Goal: Information Seeking & Learning: Compare options

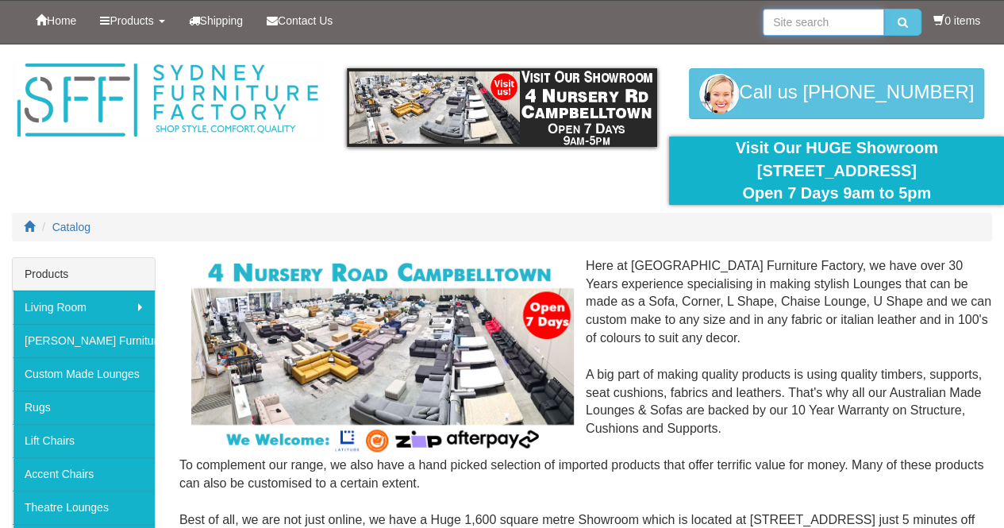
click at [825, 30] on input "search" at bounding box center [823, 22] width 121 height 27
type input "houston"
click at [884, 9] on button "submit" at bounding box center [902, 22] width 37 height 27
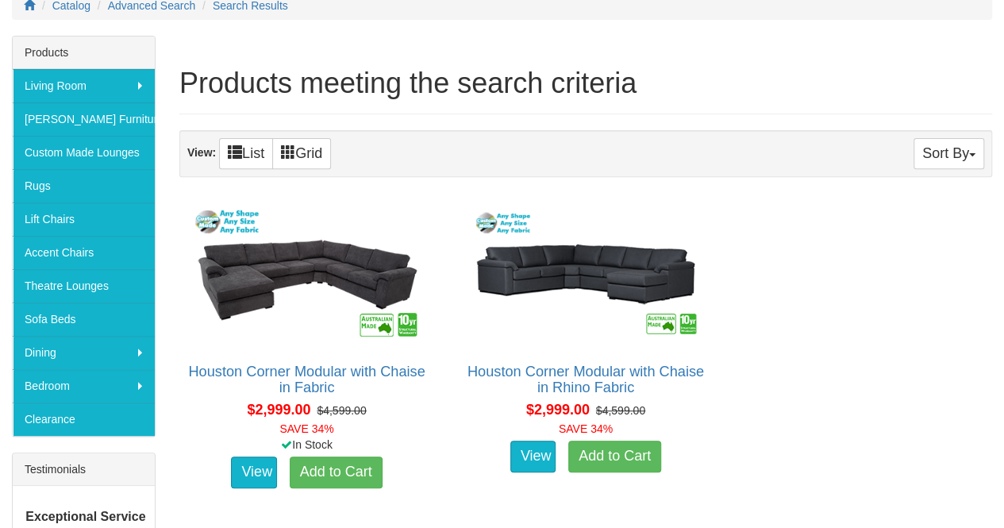
scroll to position [222, 0]
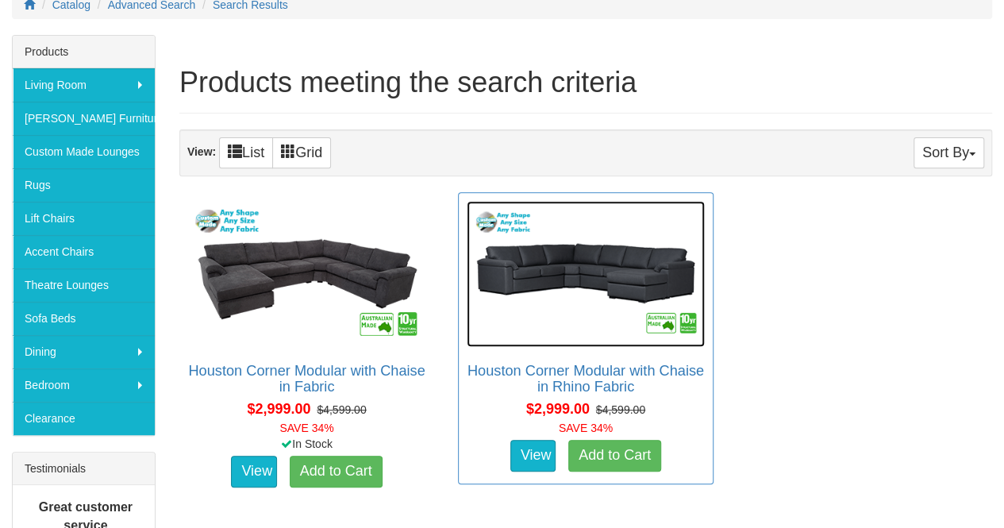
click at [597, 257] on img at bounding box center [585, 274] width 237 height 146
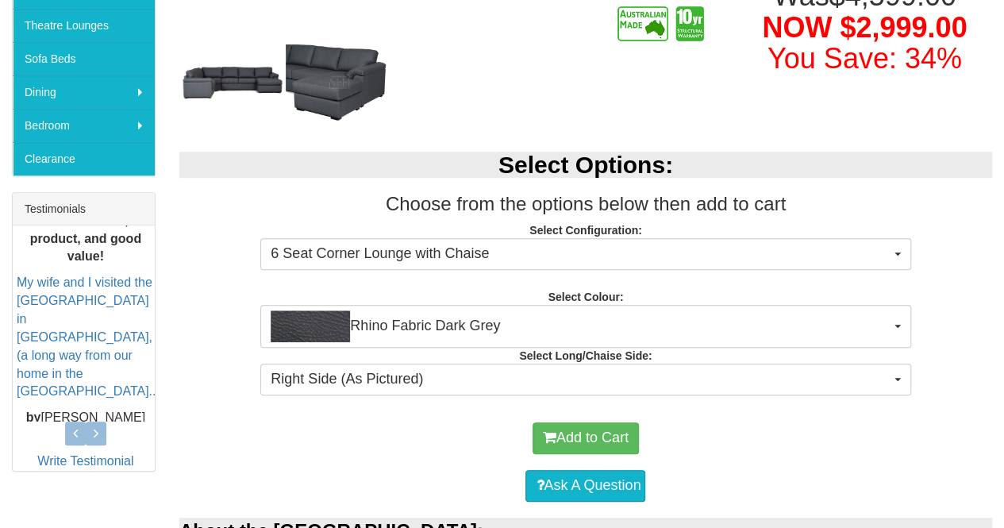
scroll to position [481, 0]
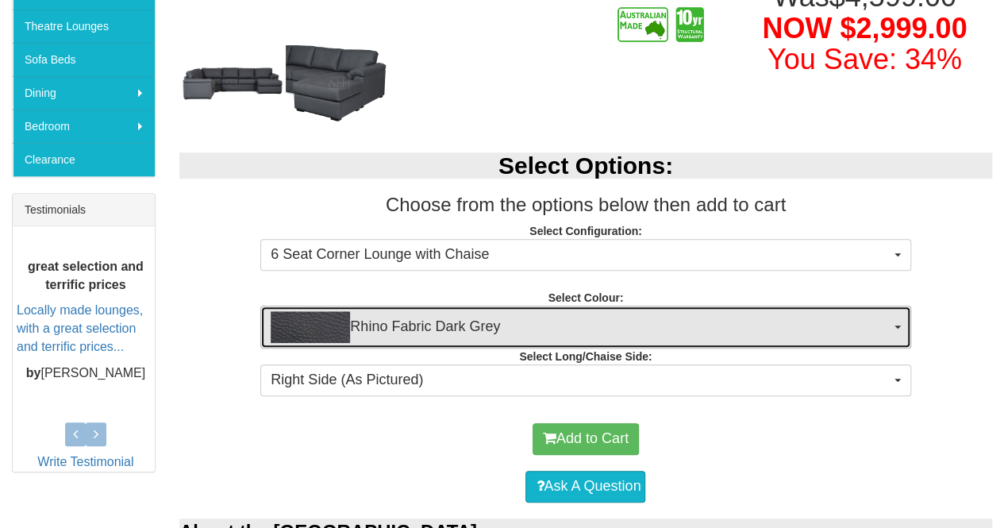
click at [632, 325] on span "Rhino Fabric Dark Grey" at bounding box center [580, 327] width 619 height 32
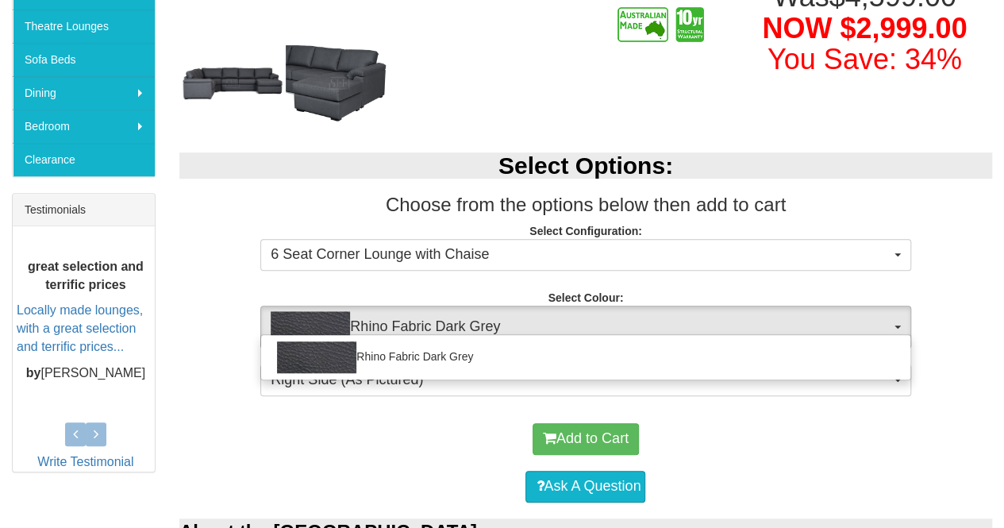
click at [438, 206] on h3 "Choose from the options below then add to cart" at bounding box center [585, 204] width 813 height 21
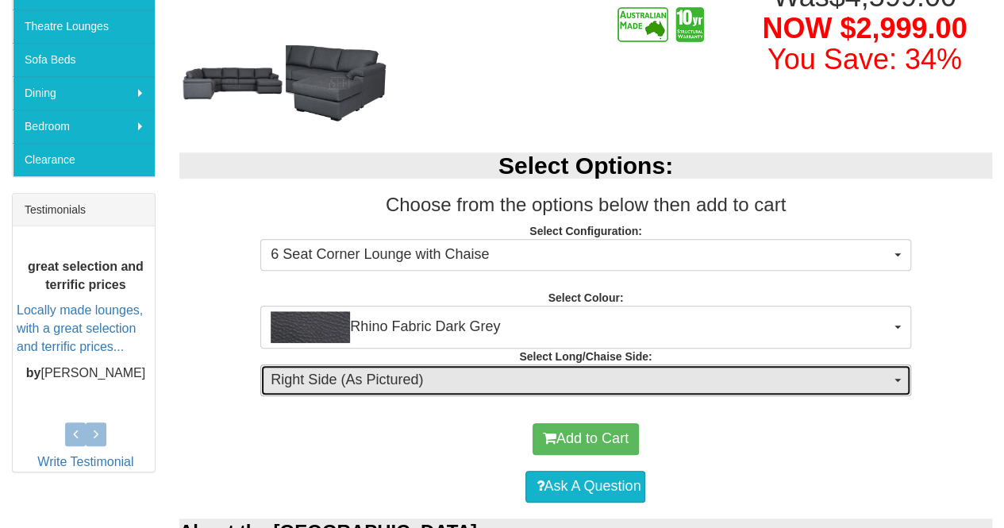
click at [419, 384] on span "Right Side (As Pictured)" at bounding box center [580, 380] width 619 height 21
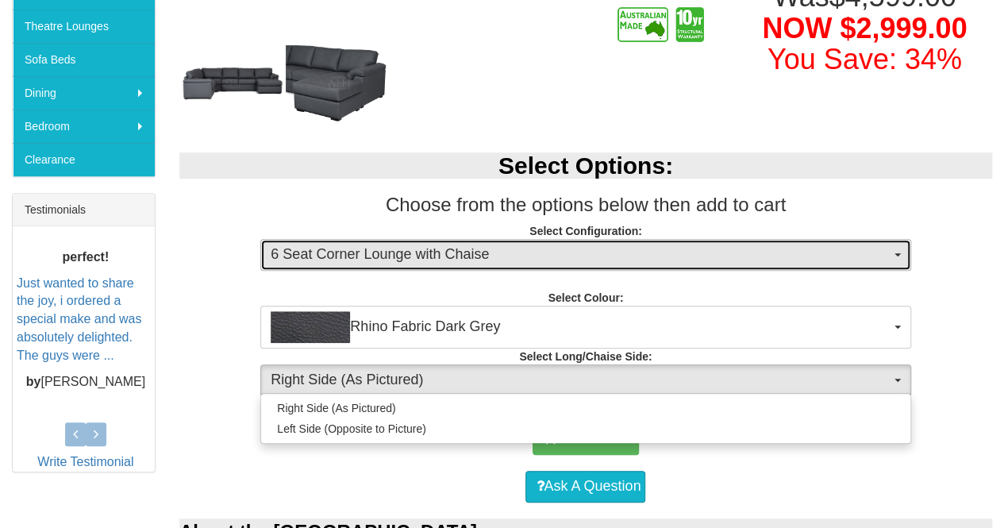
click at [444, 255] on span "6 Seat Corner Lounge with Chaise" at bounding box center [580, 254] width 619 height 21
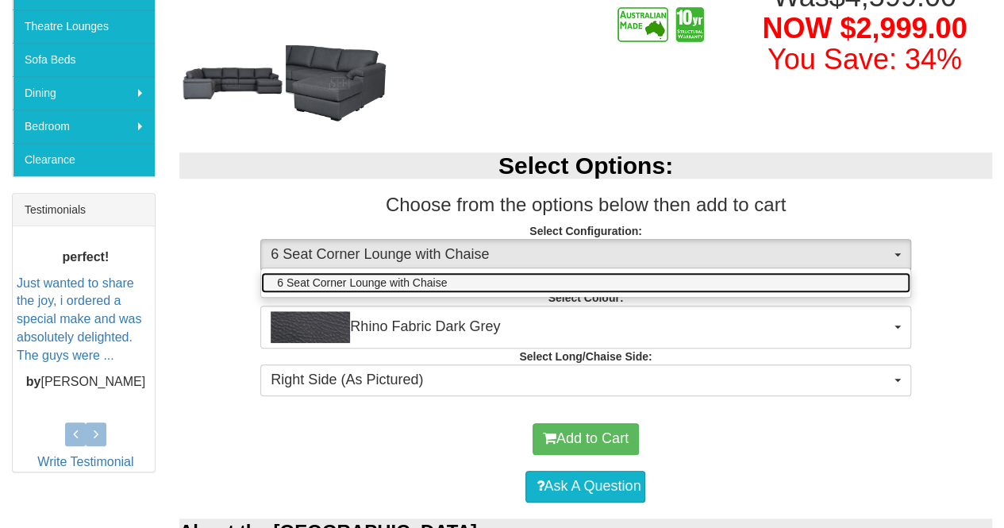
click at [443, 290] on link "6 Seat Corner Lounge with Chaise" at bounding box center [585, 282] width 648 height 21
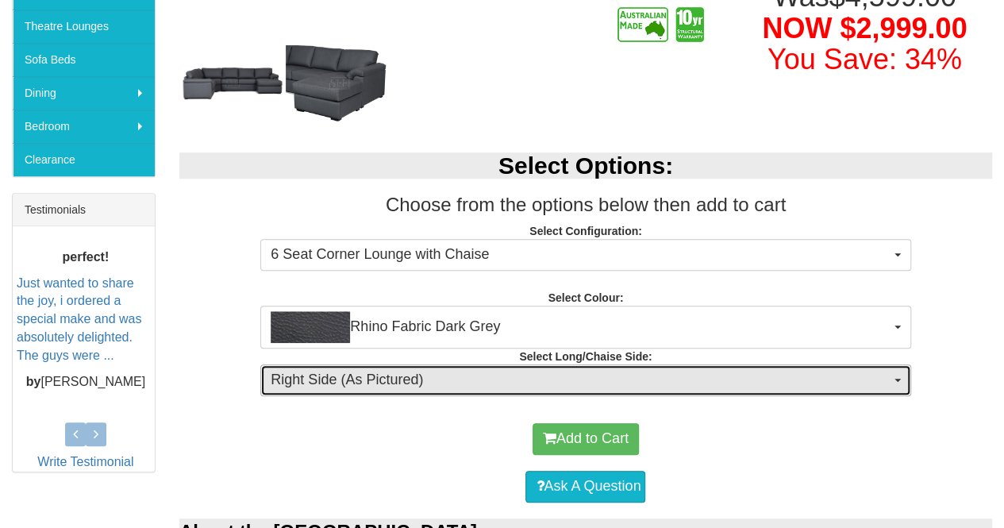
click at [436, 379] on span "Right Side (As Pictured)" at bounding box center [580, 380] width 619 height 21
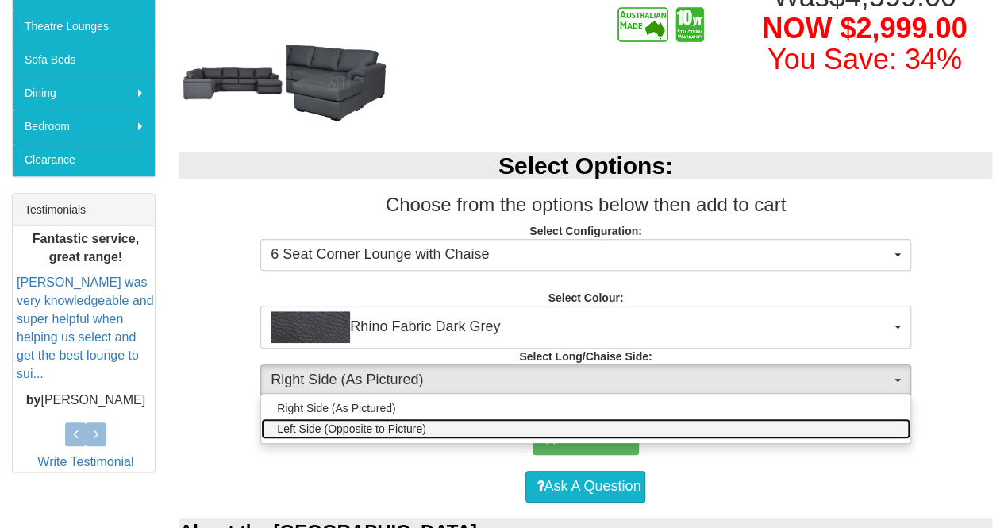
click at [433, 430] on link "Left Side (Opposite to Picture)" at bounding box center [585, 428] width 648 height 21
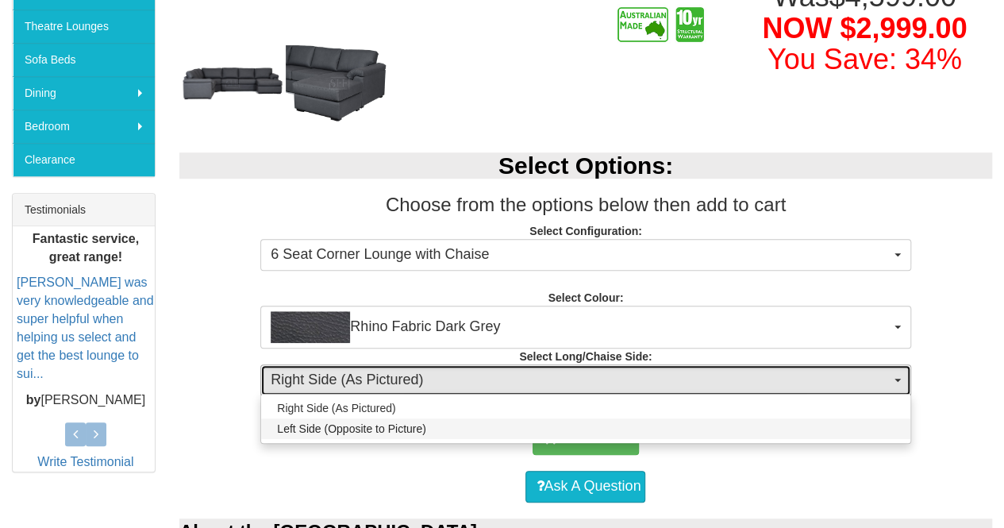
select select "1624"
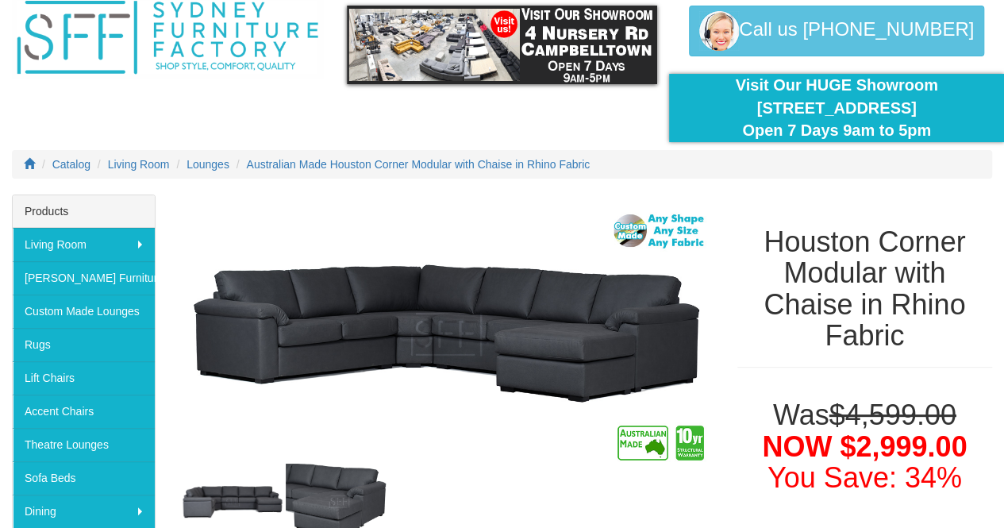
scroll to position [0, 0]
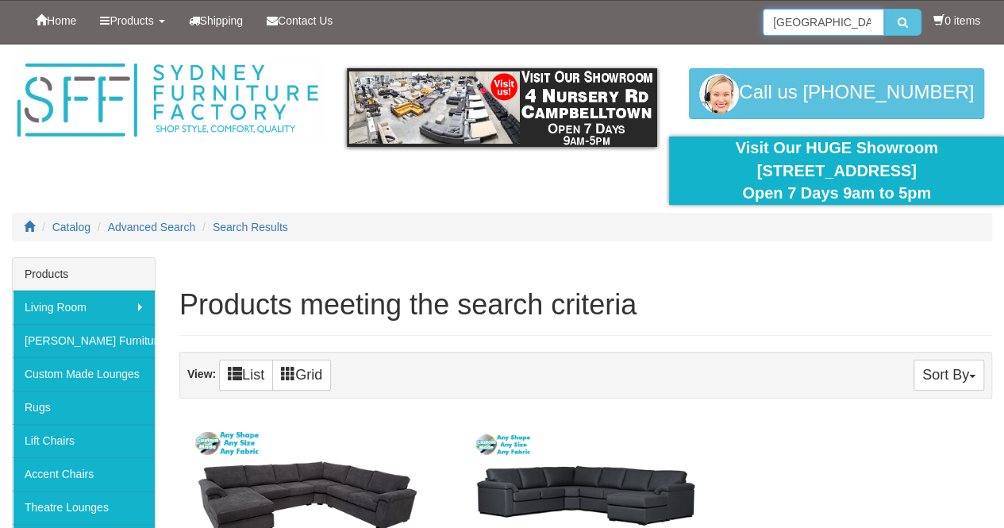
click at [830, 19] on input "houston" at bounding box center [823, 22] width 121 height 27
type input "h"
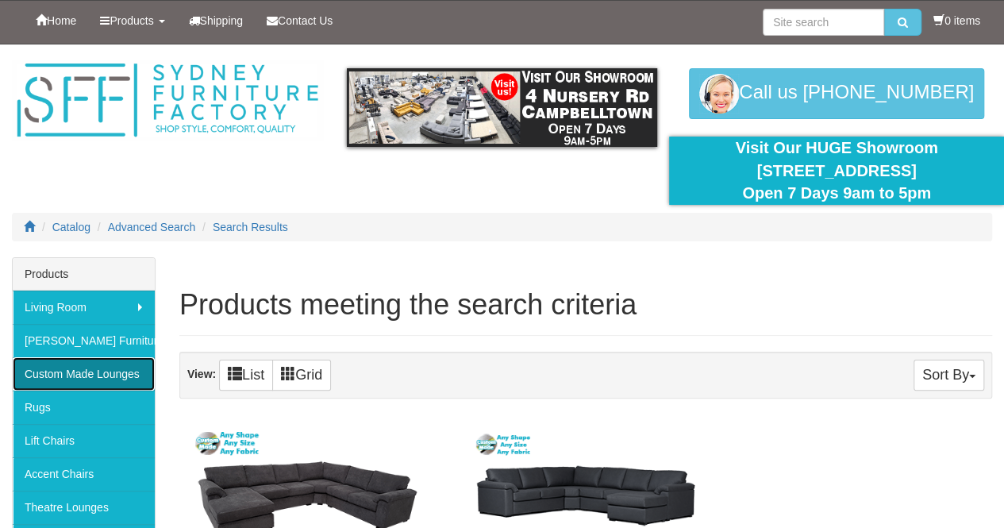
click at [81, 380] on link "Custom Made Lounges" at bounding box center [84, 373] width 142 height 33
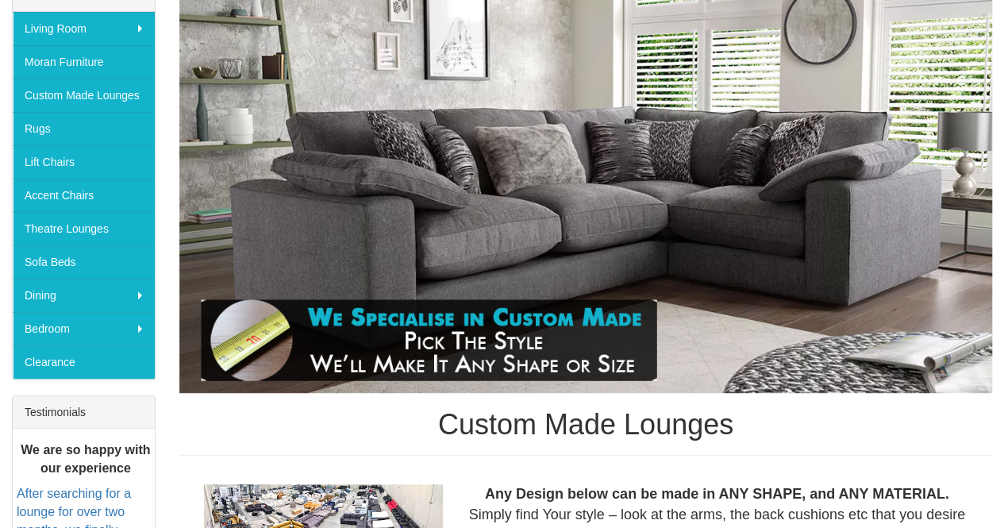
scroll to position [283, 0]
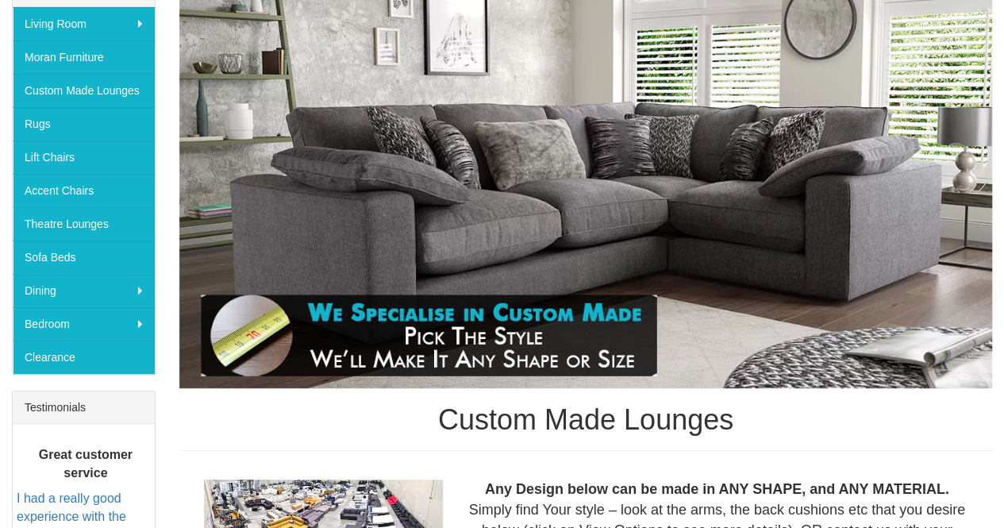
click at [833, 302] on img at bounding box center [585, 185] width 813 height 406
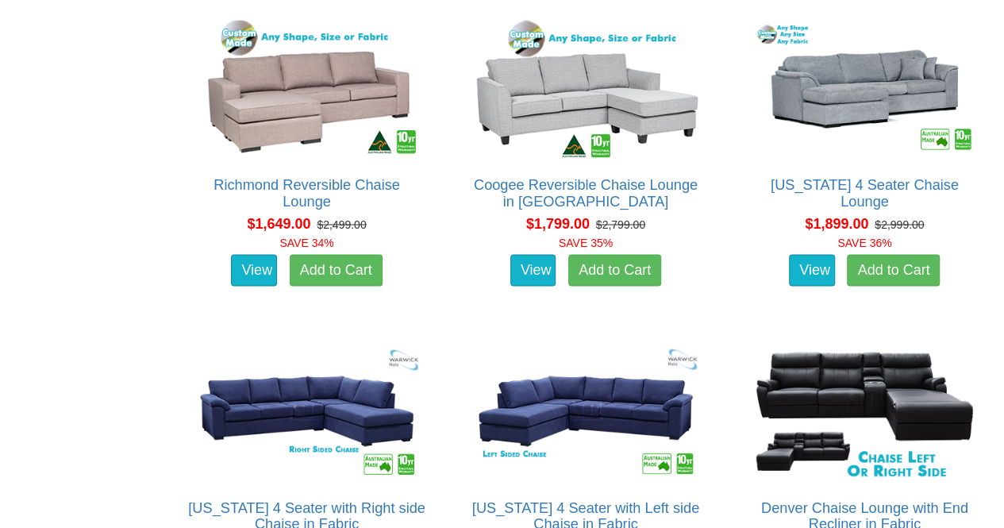
scroll to position [1310, 0]
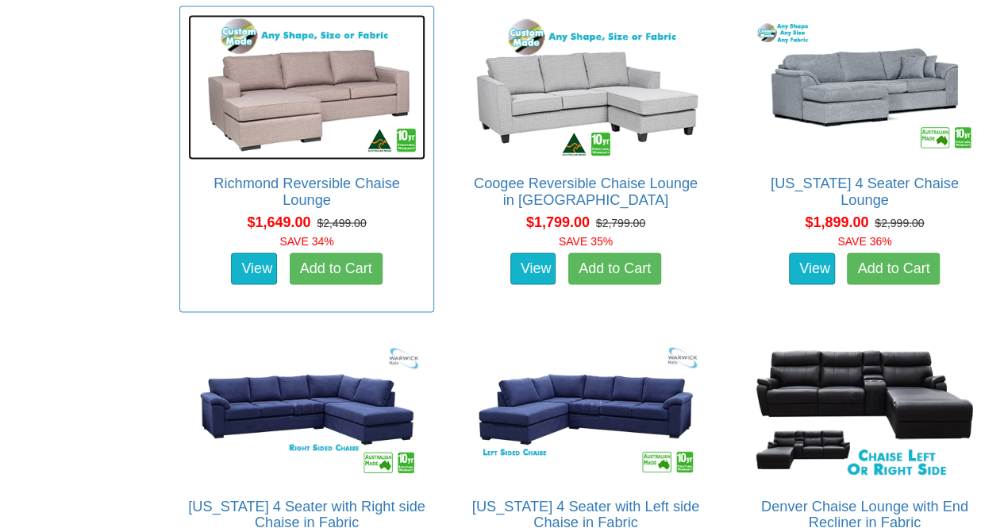
click at [319, 125] on img at bounding box center [306, 87] width 237 height 146
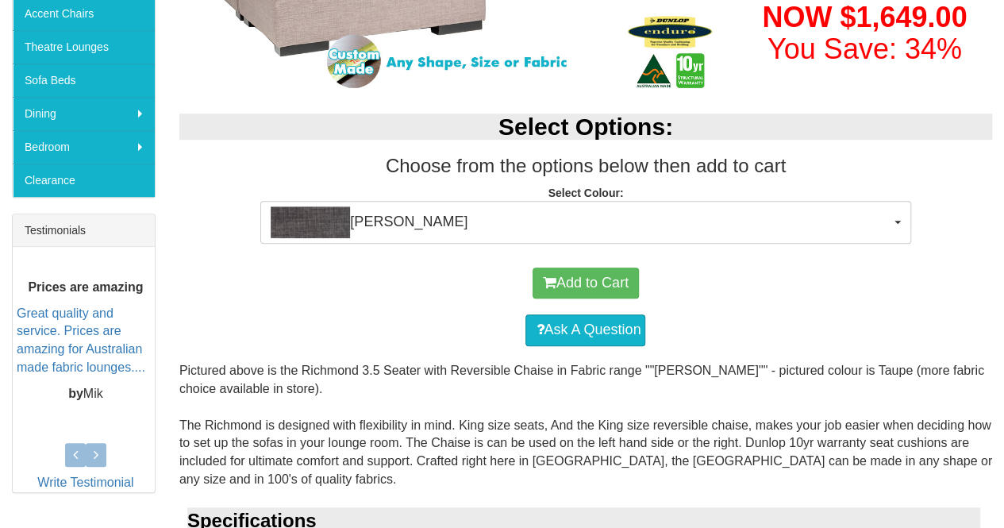
scroll to position [457, 0]
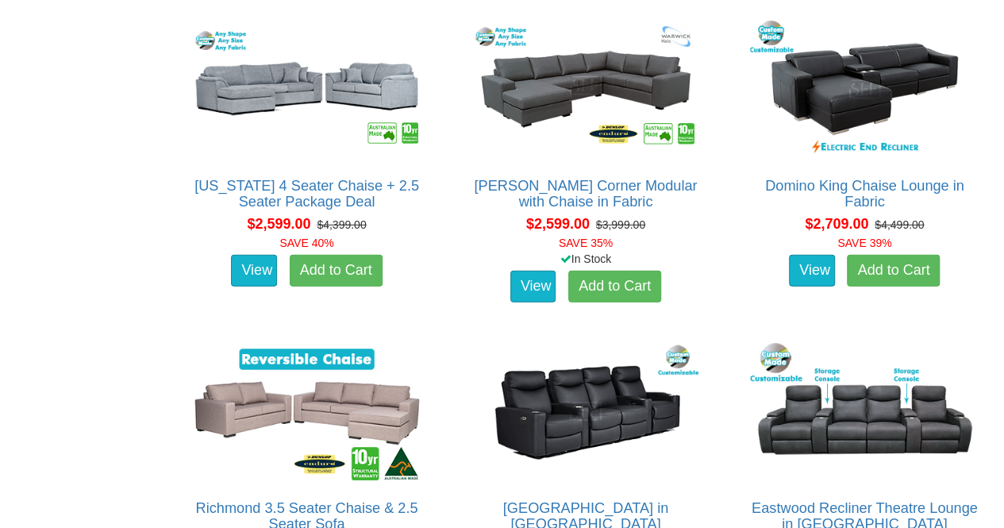
scroll to position [2276, 0]
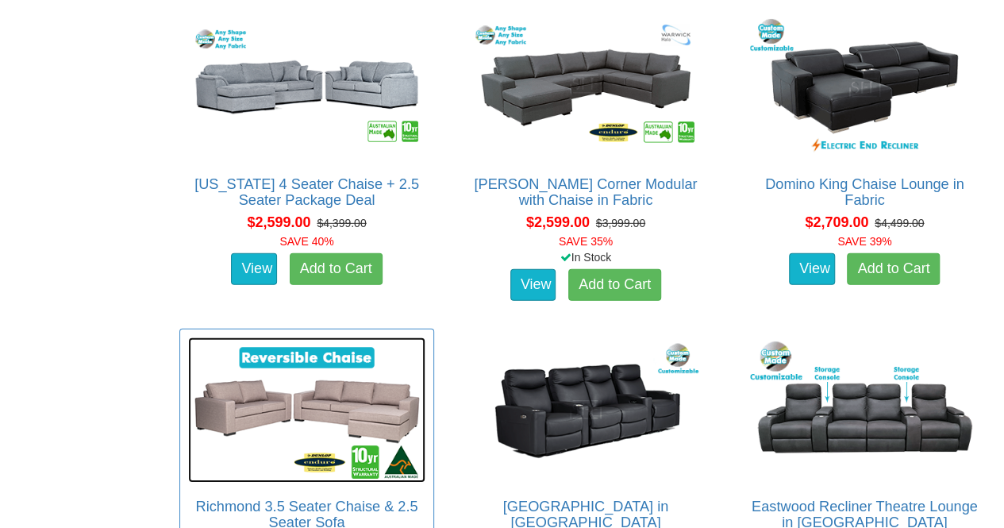
click at [342, 395] on img at bounding box center [306, 410] width 237 height 146
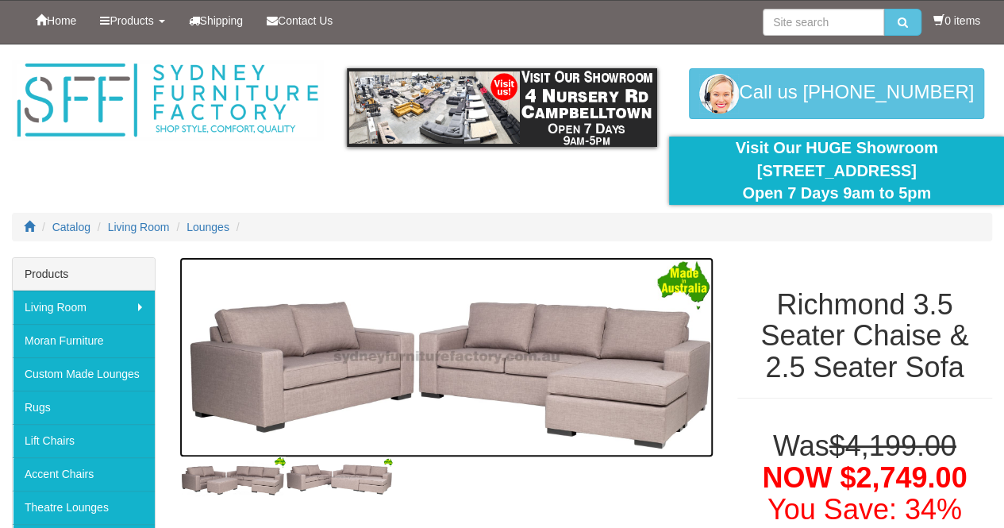
click at [504, 420] on img at bounding box center [446, 357] width 534 height 200
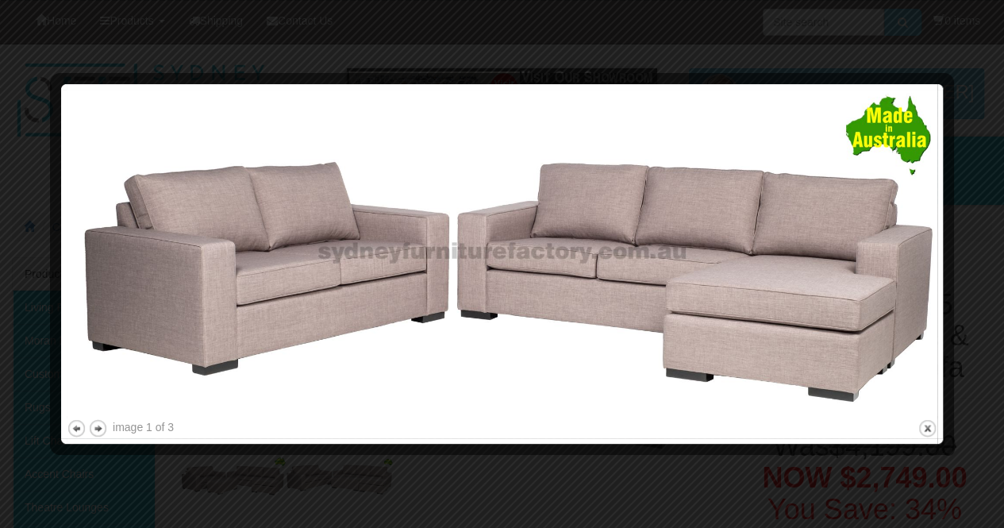
click at [29, 44] on div at bounding box center [502, 264] width 1004 height 528
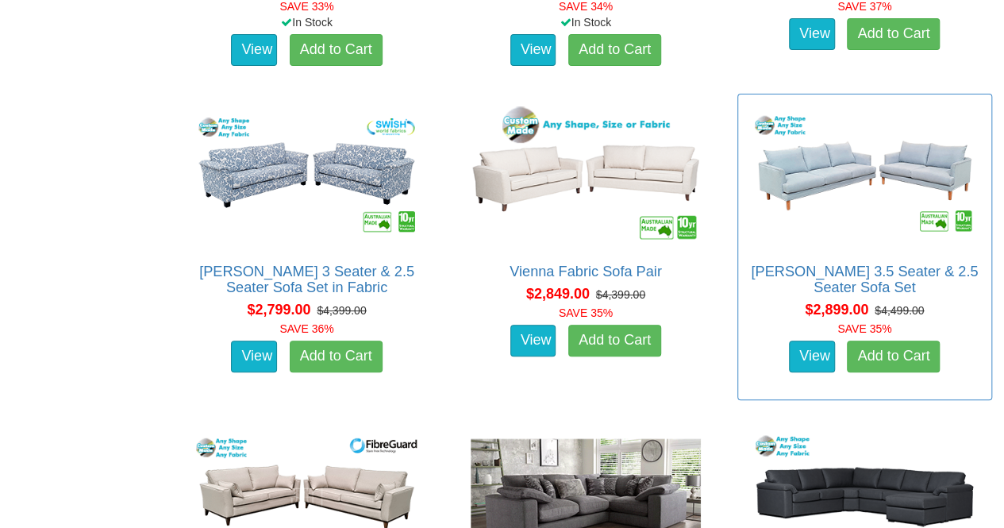
scroll to position [3213, 0]
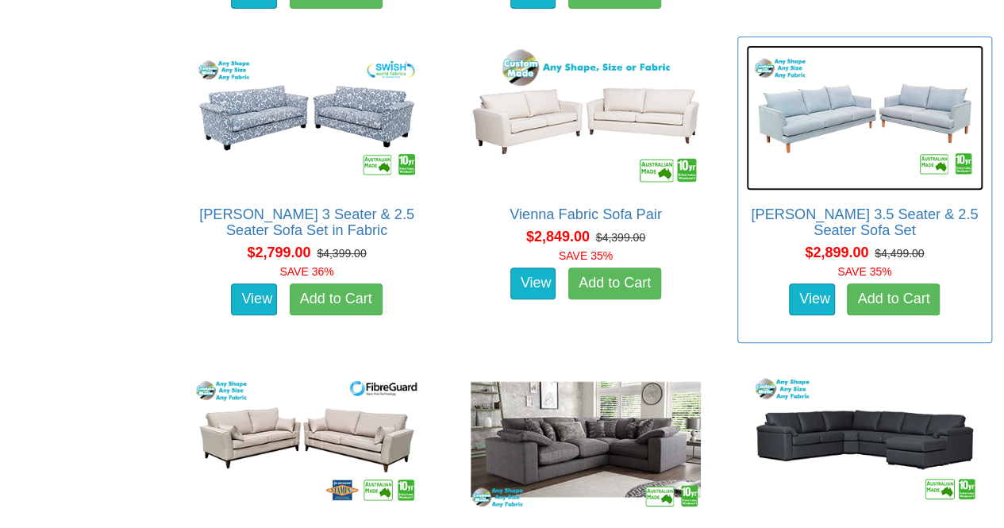
click at [832, 150] on img at bounding box center [864, 118] width 237 height 146
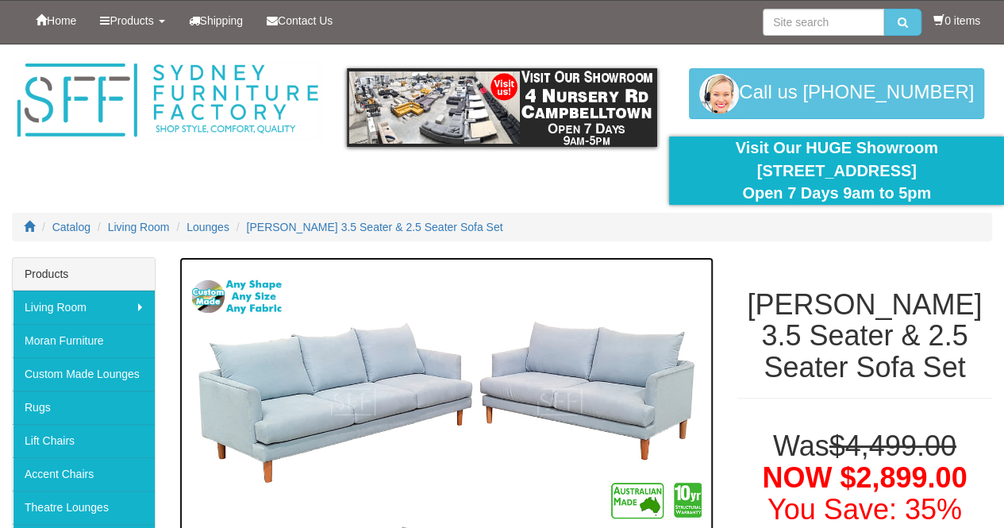
click at [291, 377] on img at bounding box center [446, 401] width 534 height 289
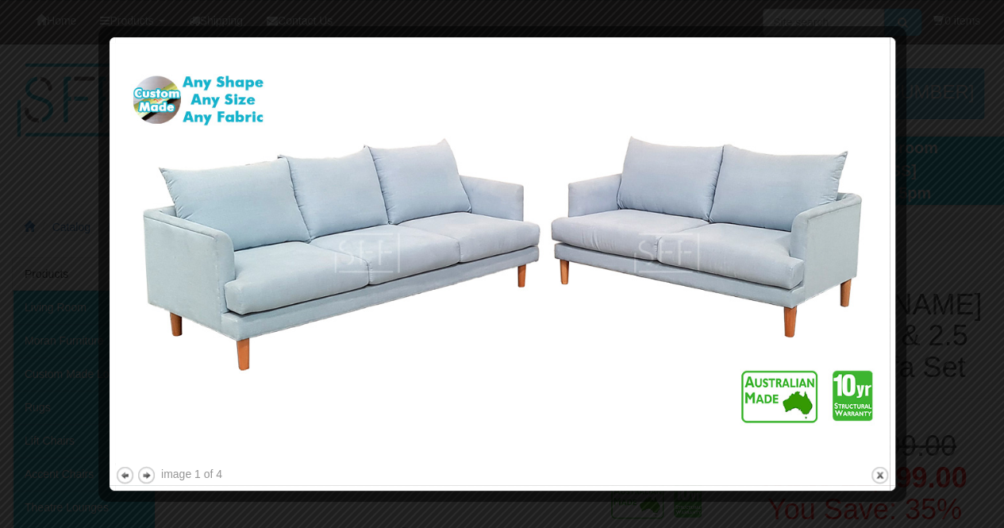
click at [303, 371] on img at bounding box center [502, 253] width 775 height 420
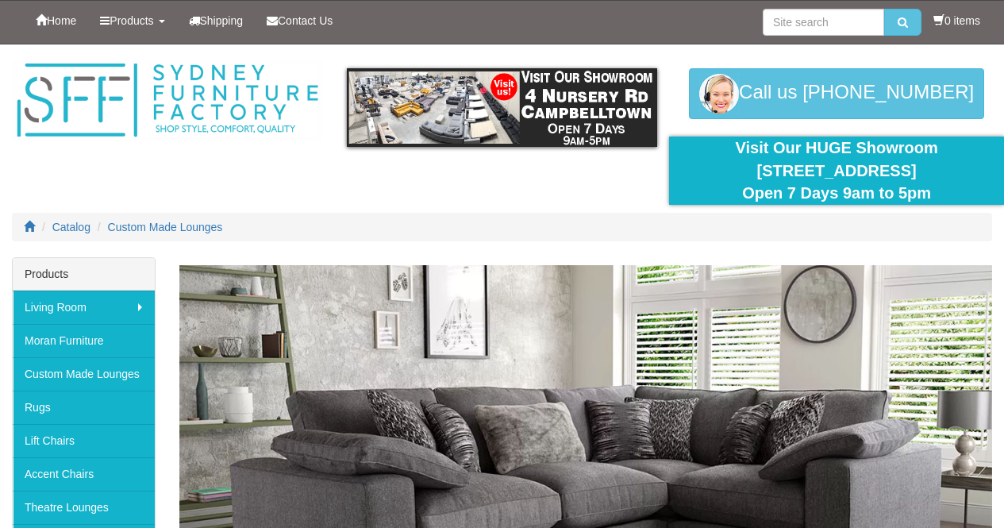
scroll to position [3213, 0]
